Goal: Task Accomplishment & Management: Manage account settings

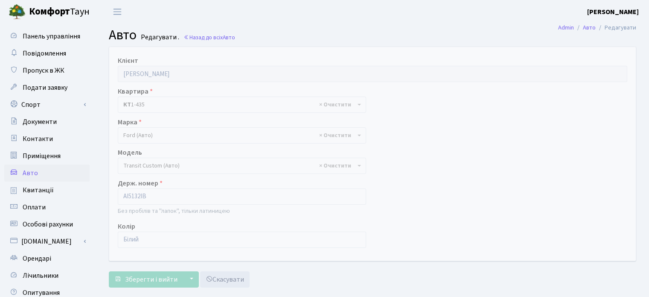
select select "826"
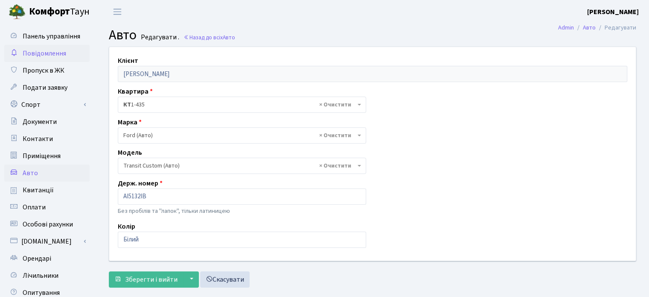
click at [41, 59] on link "Повідомлення" at bounding box center [46, 53] width 85 height 17
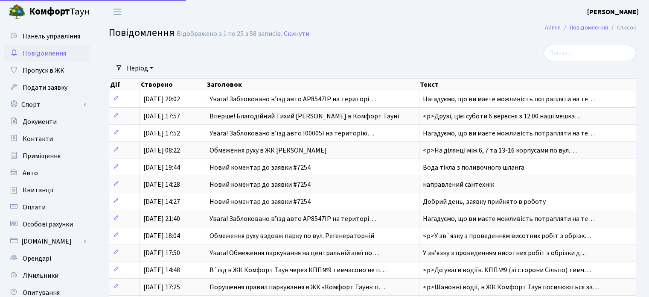
select select "25"
click at [43, 167] on link "Авто" at bounding box center [46, 172] width 85 height 17
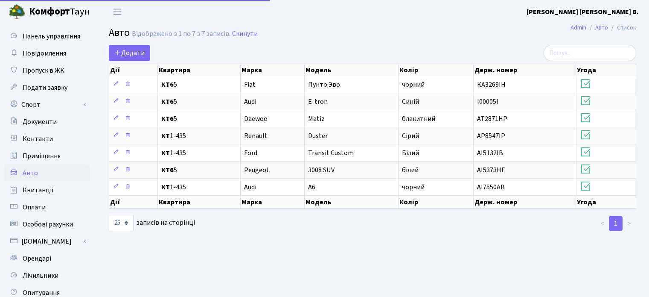
select select "25"
